Goal: Task Accomplishment & Management: Use online tool/utility

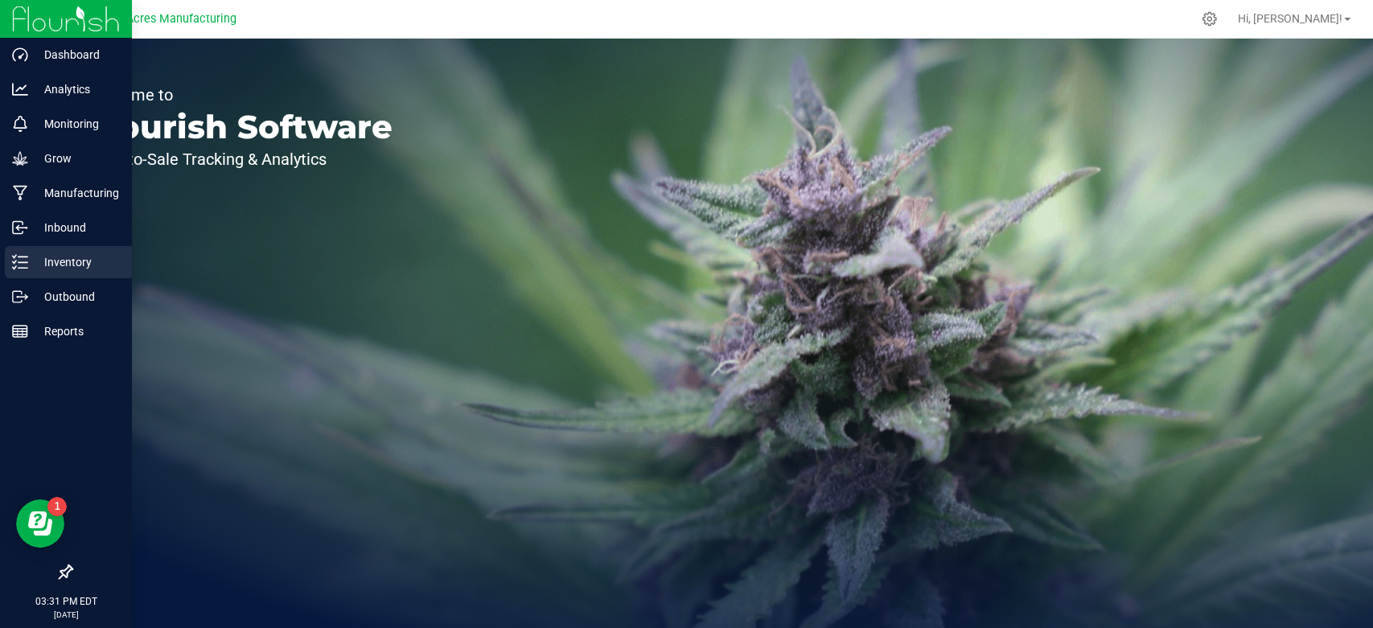
click at [84, 268] on p "Inventory" at bounding box center [76, 262] width 97 height 19
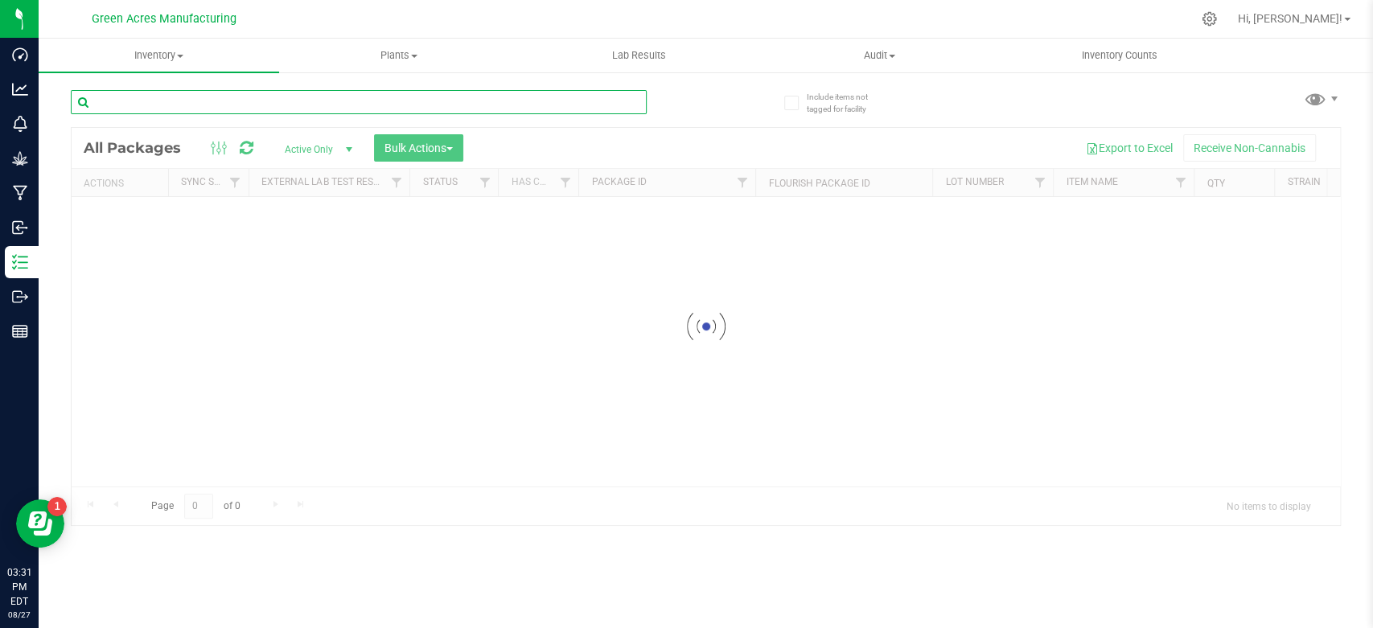
click at [323, 94] on input "text" at bounding box center [359, 102] width 576 height 24
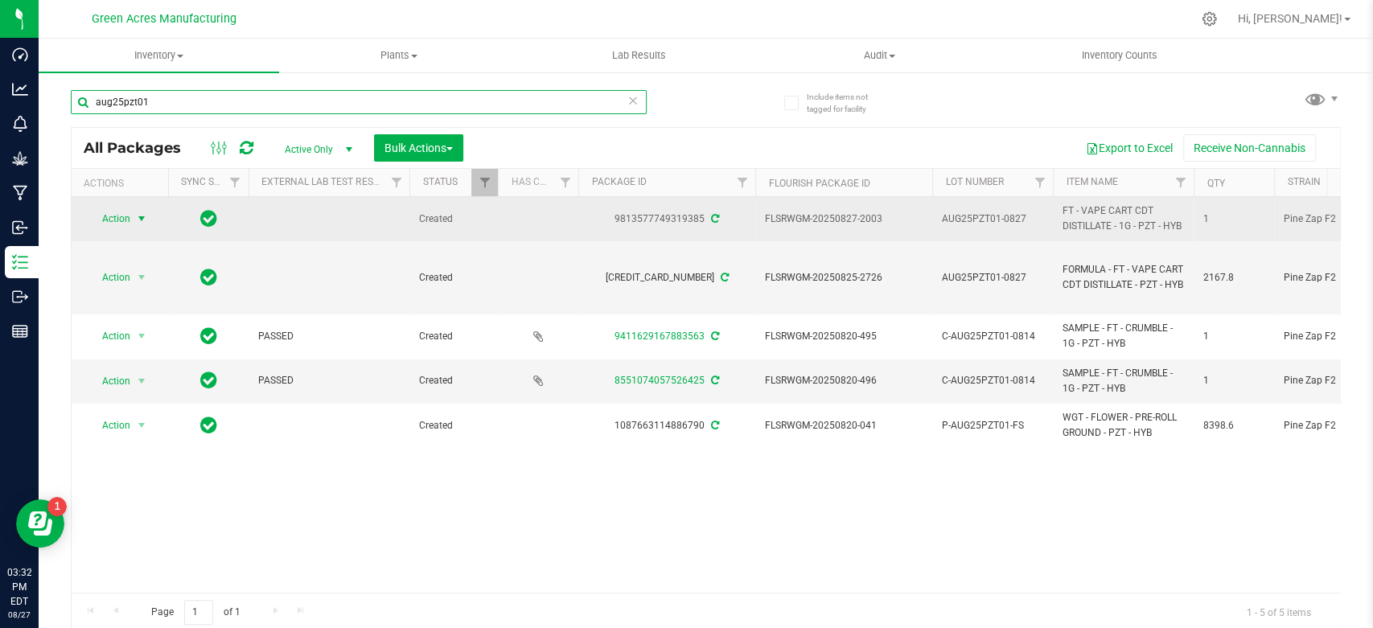
type input "aug25pzt01"
click at [136, 222] on span "select" at bounding box center [141, 218] width 13 height 13
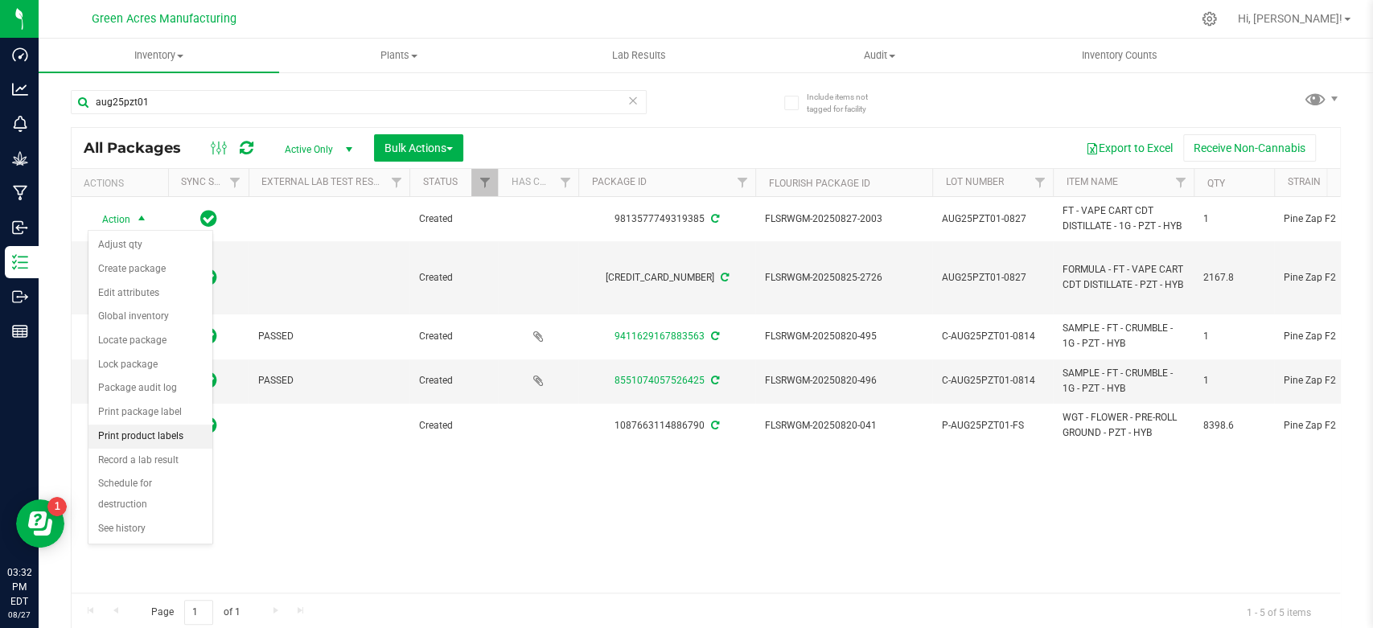
click at [162, 436] on li "Print product labels" at bounding box center [150, 437] width 124 height 24
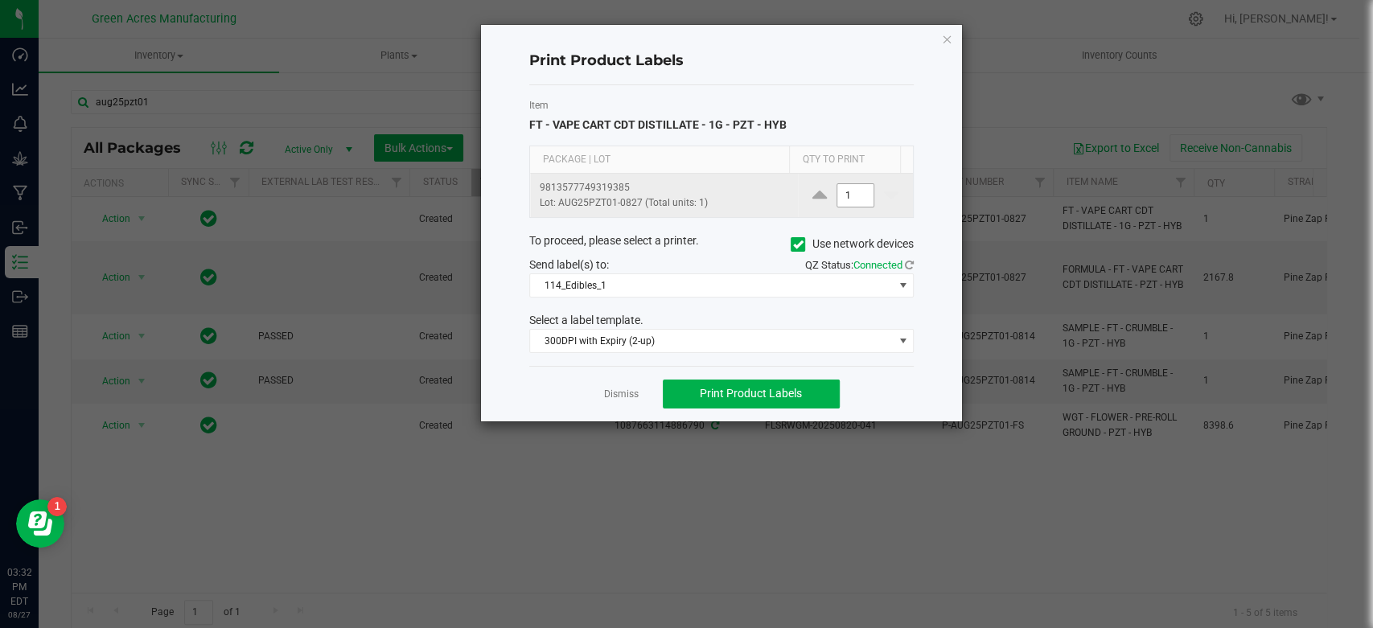
click at [853, 194] on input "1" at bounding box center [855, 195] width 37 height 23
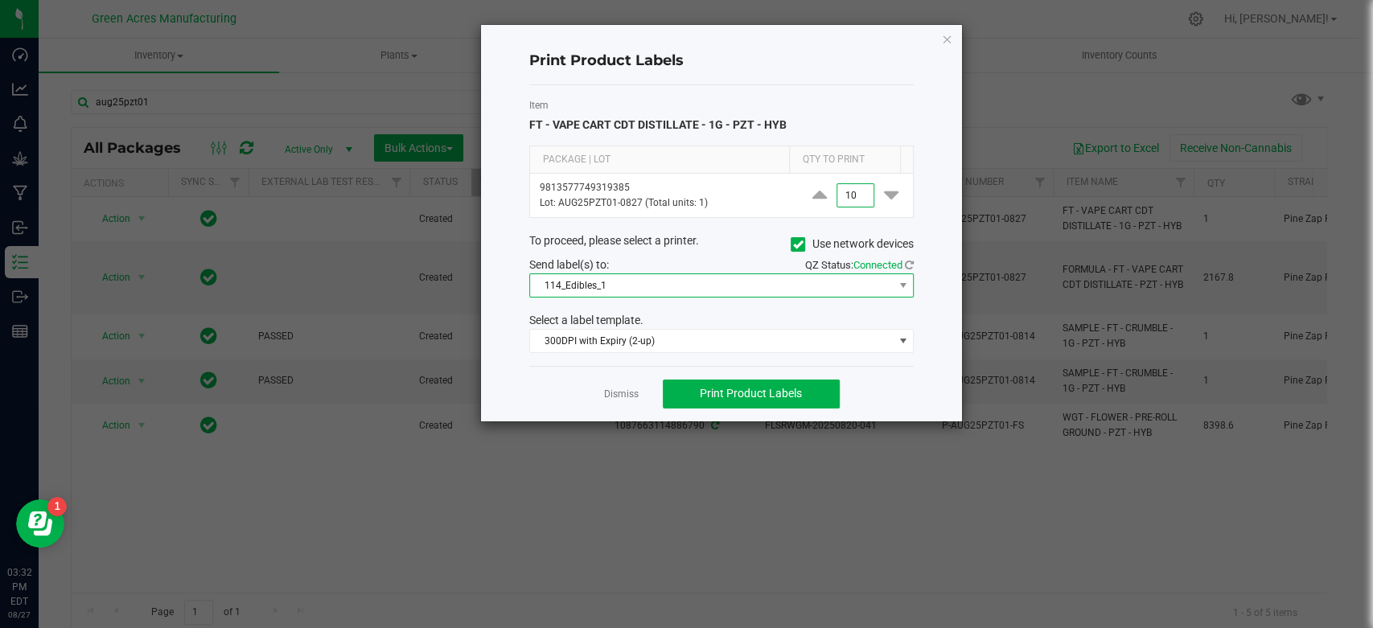
click at [753, 293] on span "114_Edibles_1" at bounding box center [711, 285] width 363 height 23
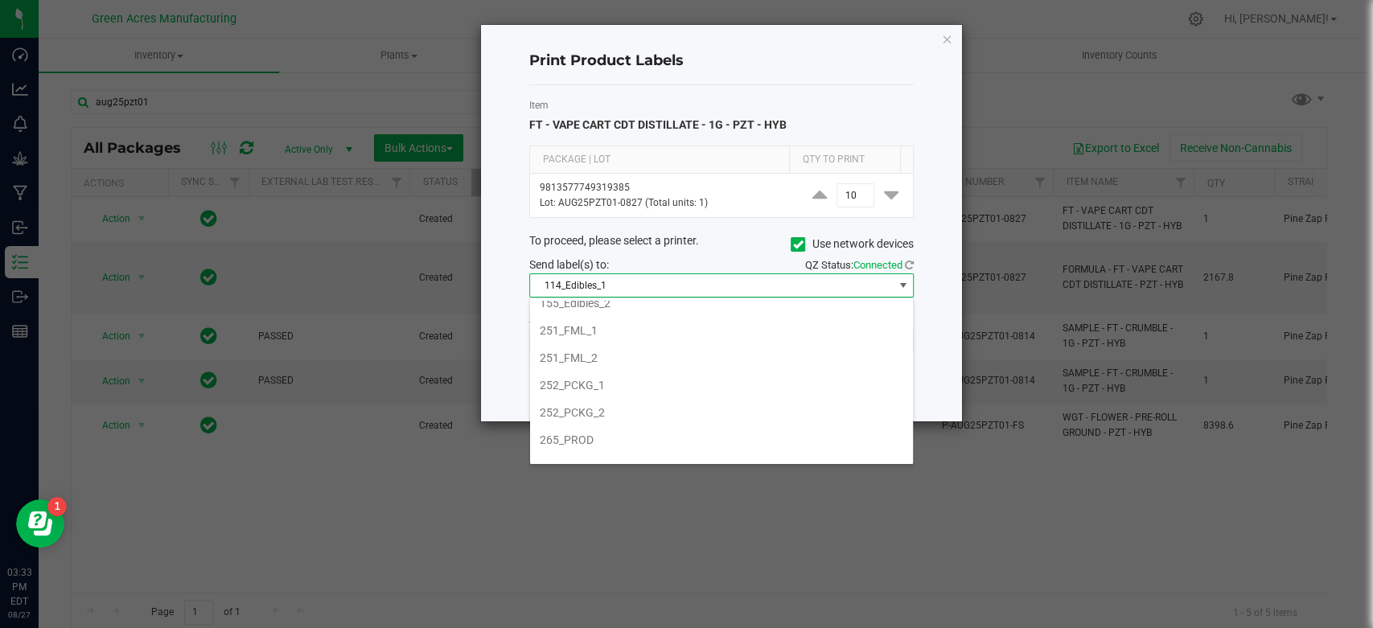
scroll to position [150, 0]
click at [656, 398] on li "252_PCKG_2" at bounding box center [721, 410] width 383 height 27
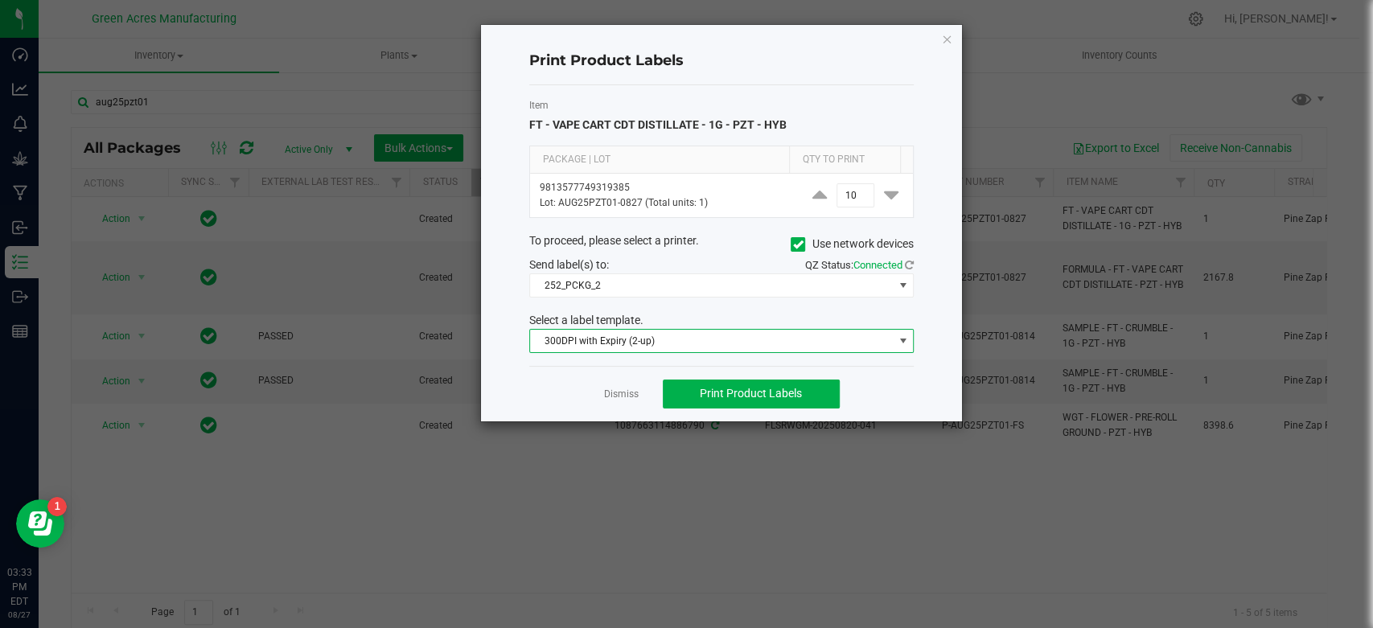
click at [726, 347] on span "300DPI with Expiry (2-up)" at bounding box center [711, 341] width 363 height 23
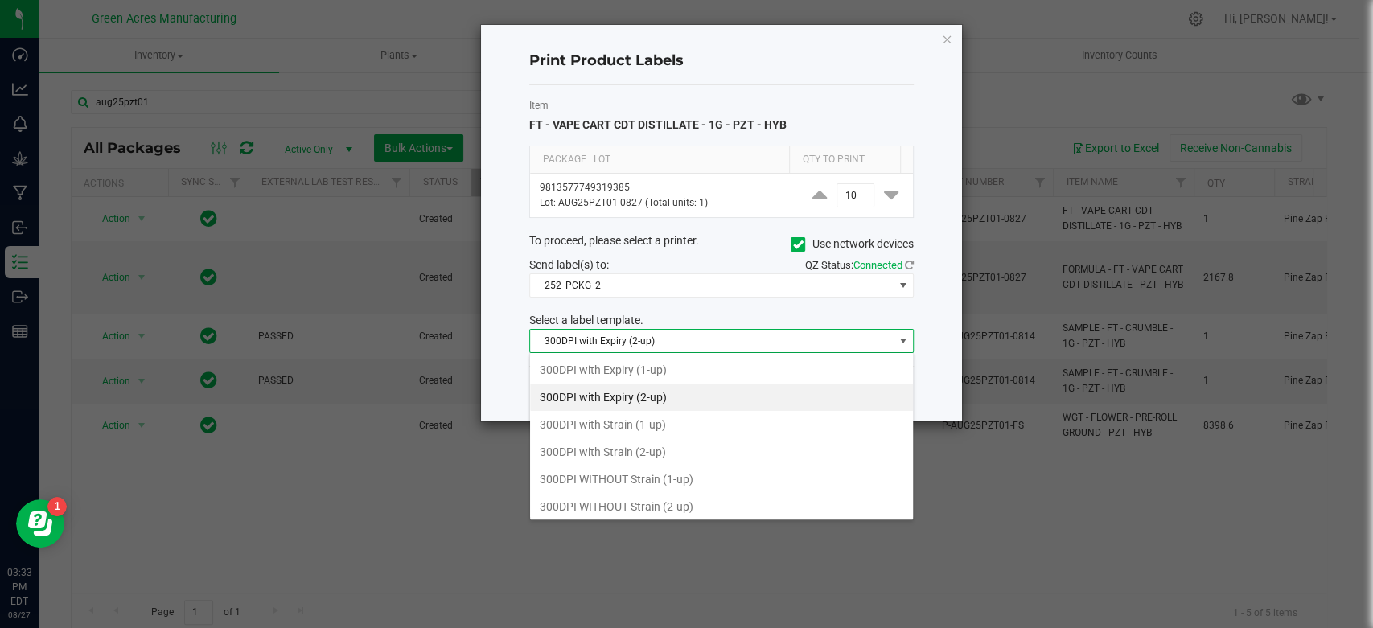
scroll to position [23, 384]
click at [674, 446] on li "300DPI with Strain (2-up)" at bounding box center [721, 451] width 383 height 27
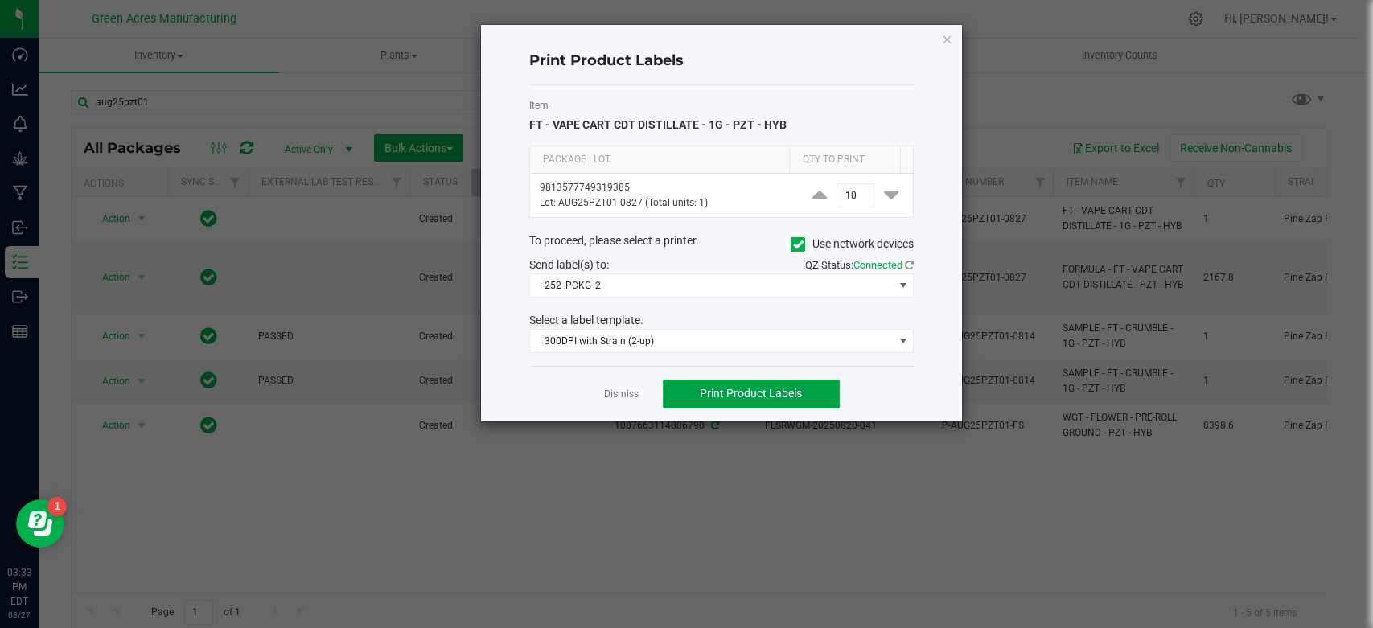
click at [739, 392] on span "Print Product Labels" at bounding box center [751, 393] width 102 height 13
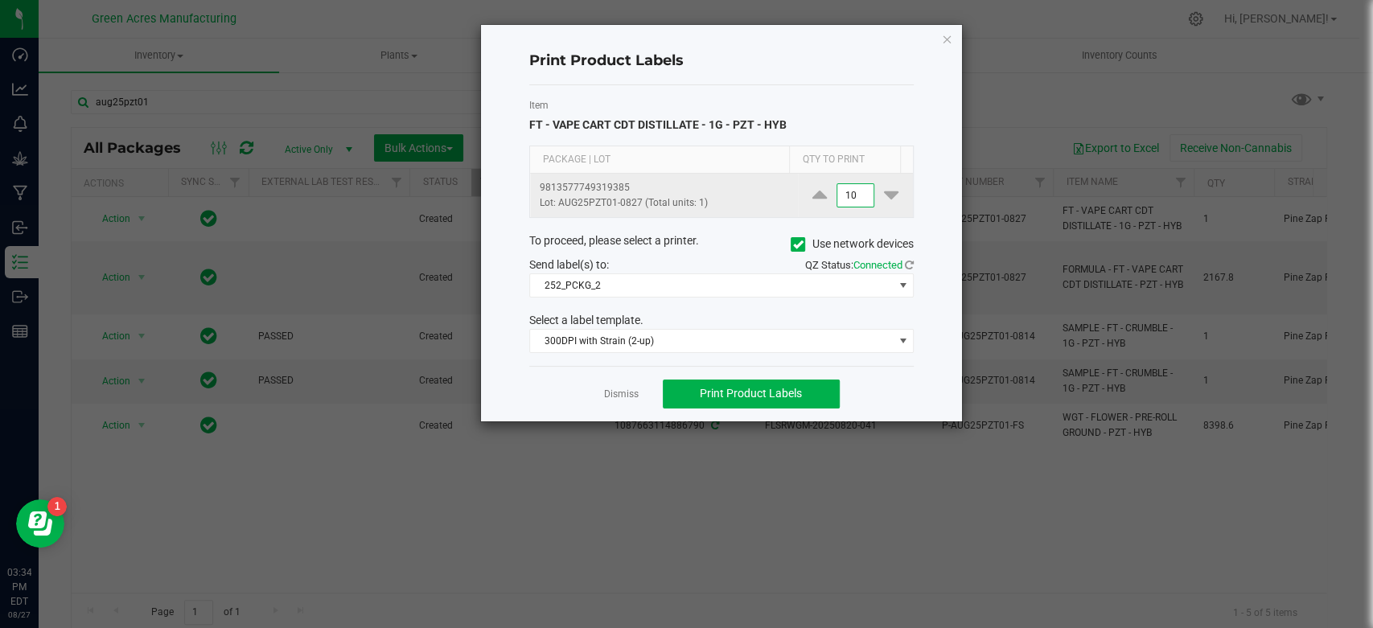
click at [837, 204] on input "10" at bounding box center [855, 195] width 37 height 23
type input "2"
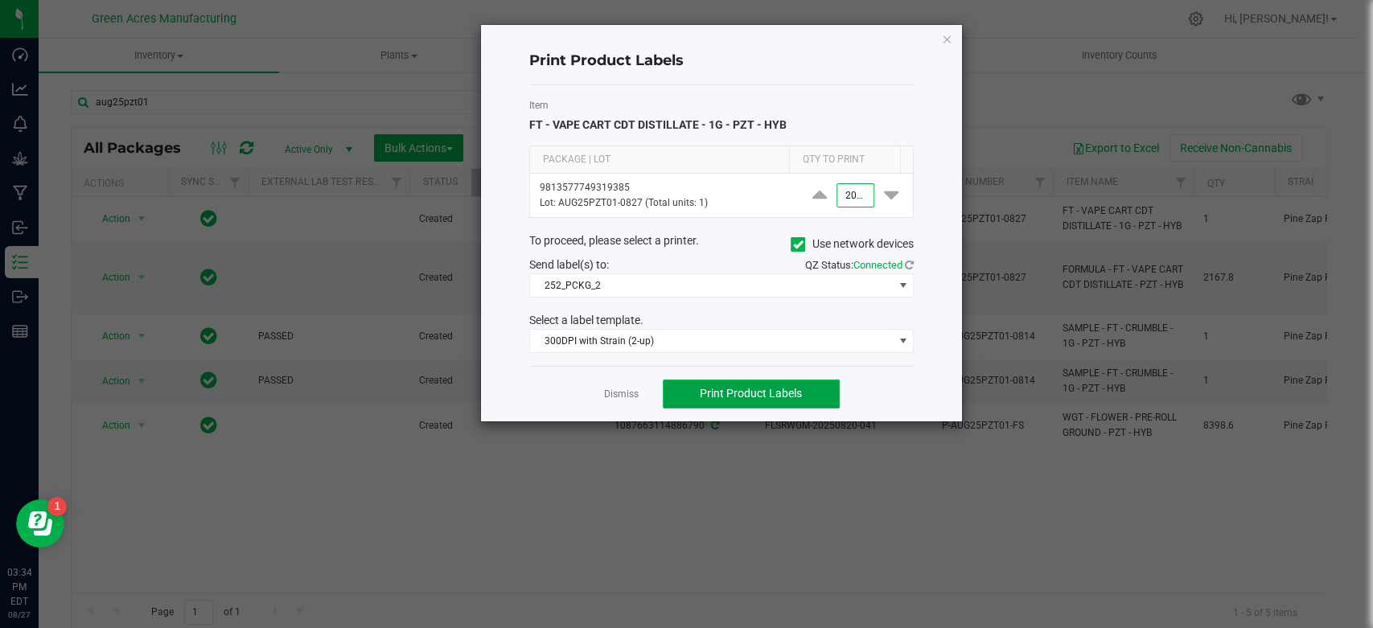
type input "2,000"
click at [825, 389] on button "Print Product Labels" at bounding box center [751, 394] width 177 height 29
click at [631, 388] on link "Dismiss" at bounding box center [621, 395] width 35 height 14
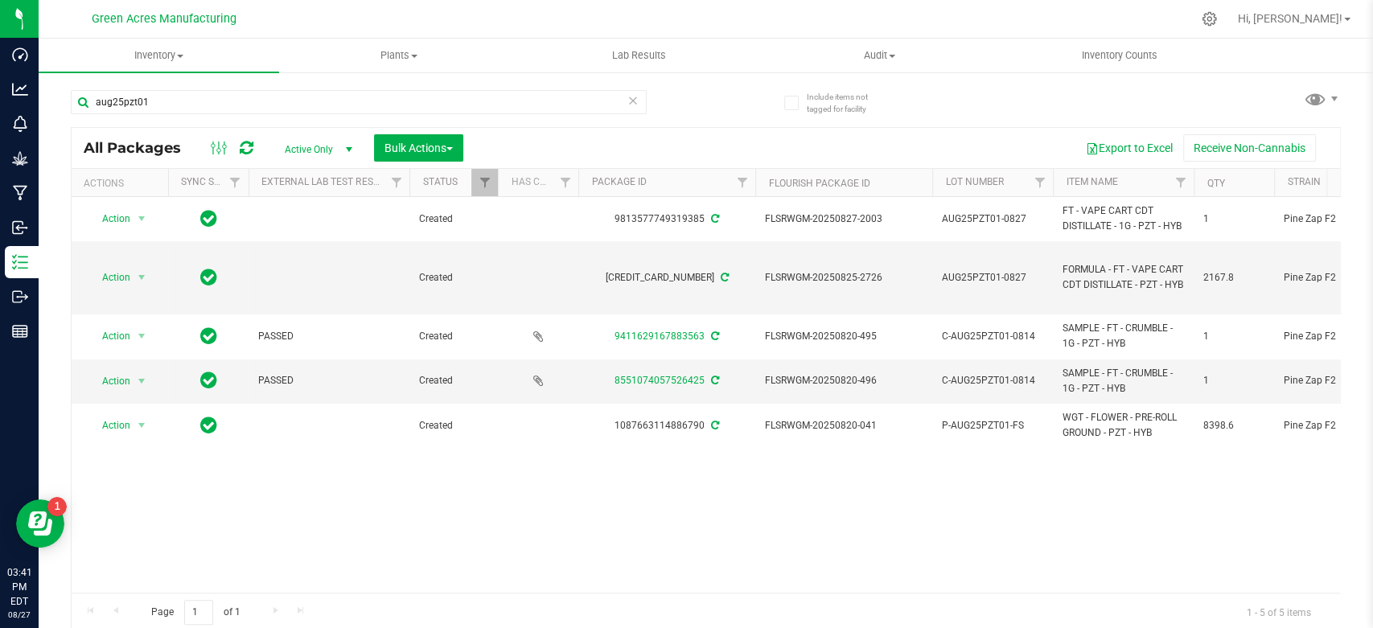
click at [627, 93] on icon at bounding box center [632, 99] width 11 height 19
